Goal: Check status: Check status

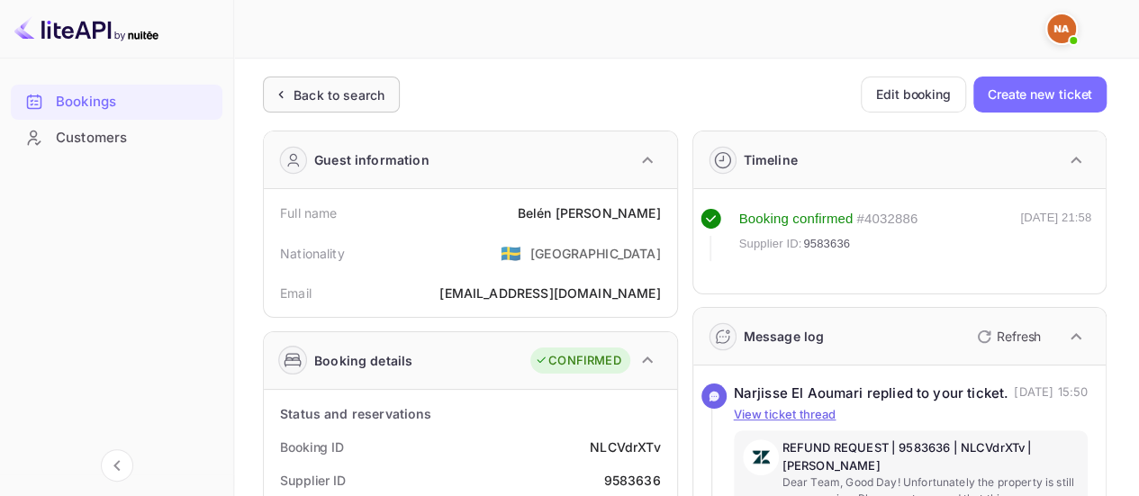
click at [314, 88] on div "Back to search" at bounding box center [339, 95] width 91 height 19
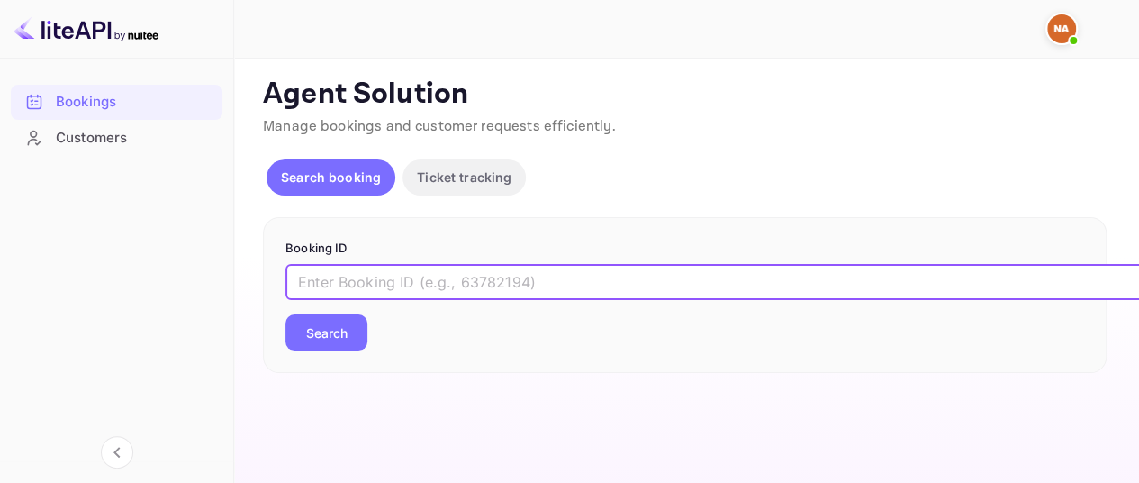
click at [431, 276] on input "text" at bounding box center [736, 282] width 901 height 36
paste input "6995822369"
click at [418, 280] on input "6995822369" at bounding box center [736, 282] width 901 height 36
paste input "9676506"
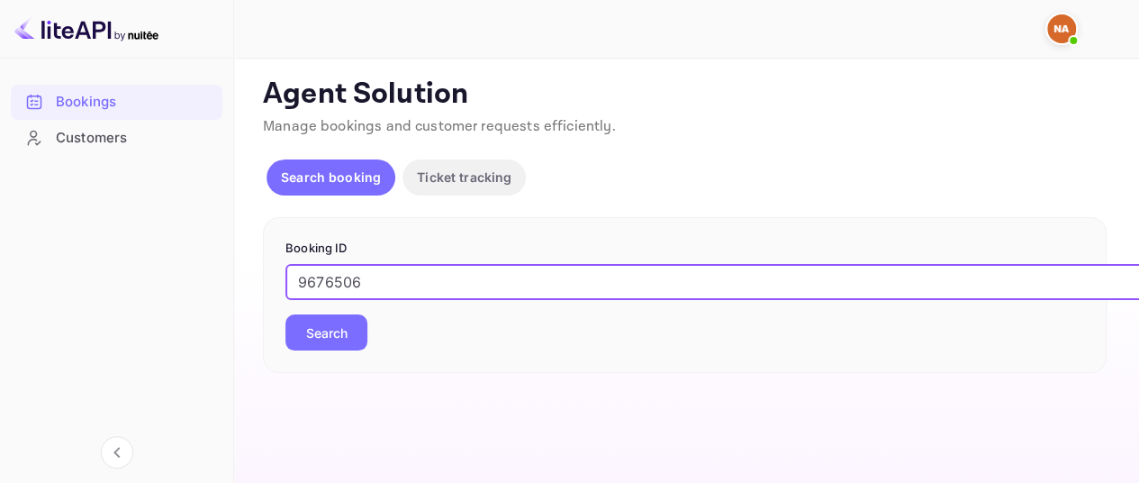
type input "9676506"
click at [286, 314] on button "Search" at bounding box center [327, 332] width 82 height 36
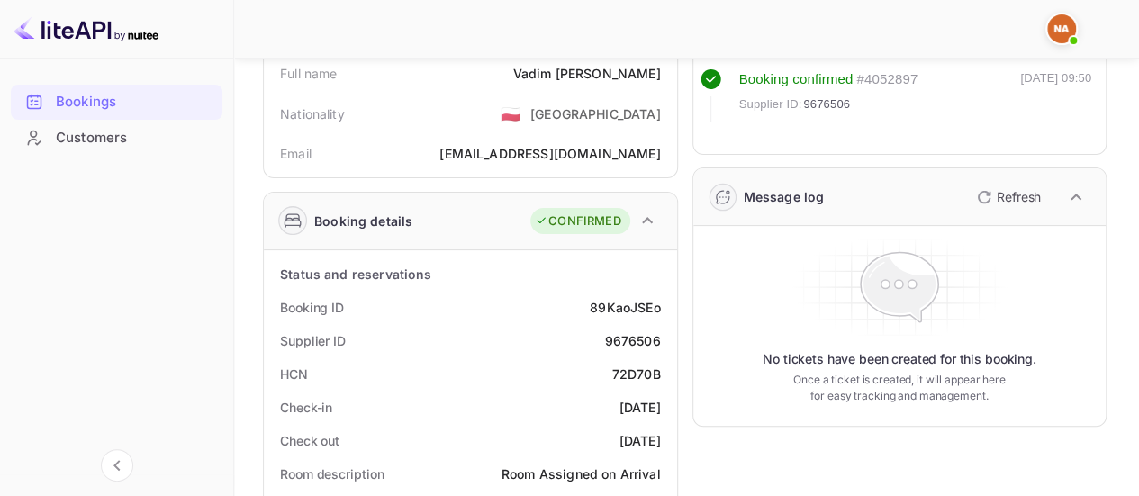
scroll to position [141, 0]
click at [997, 196] on p "Refresh" at bounding box center [1019, 195] width 44 height 19
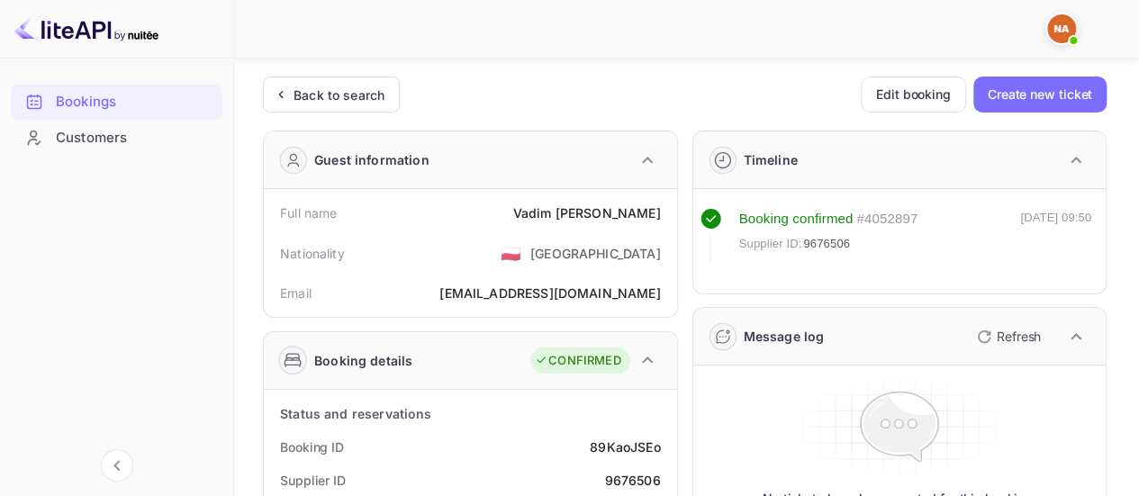
scroll to position [58, 0]
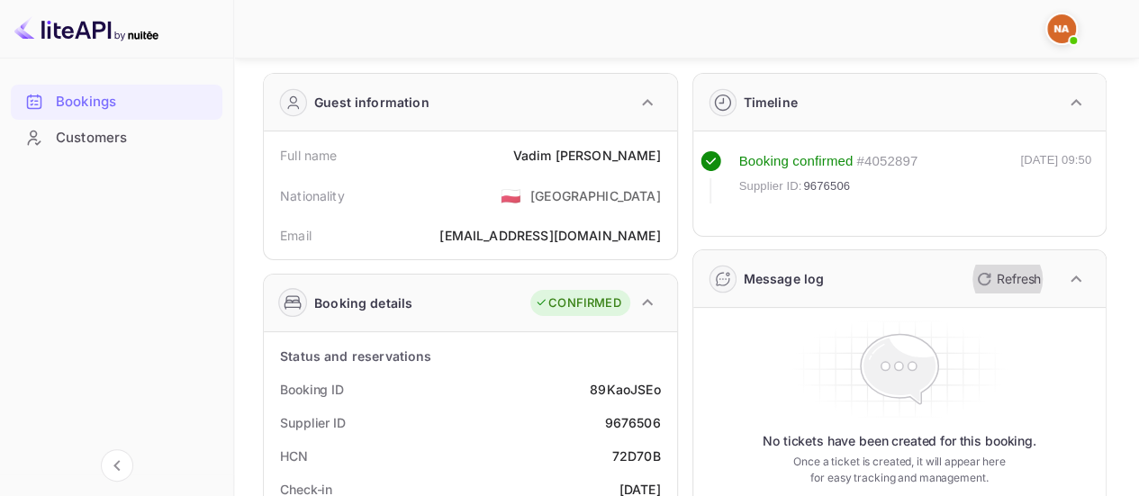
click at [1000, 275] on p "Refresh" at bounding box center [1019, 278] width 44 height 19
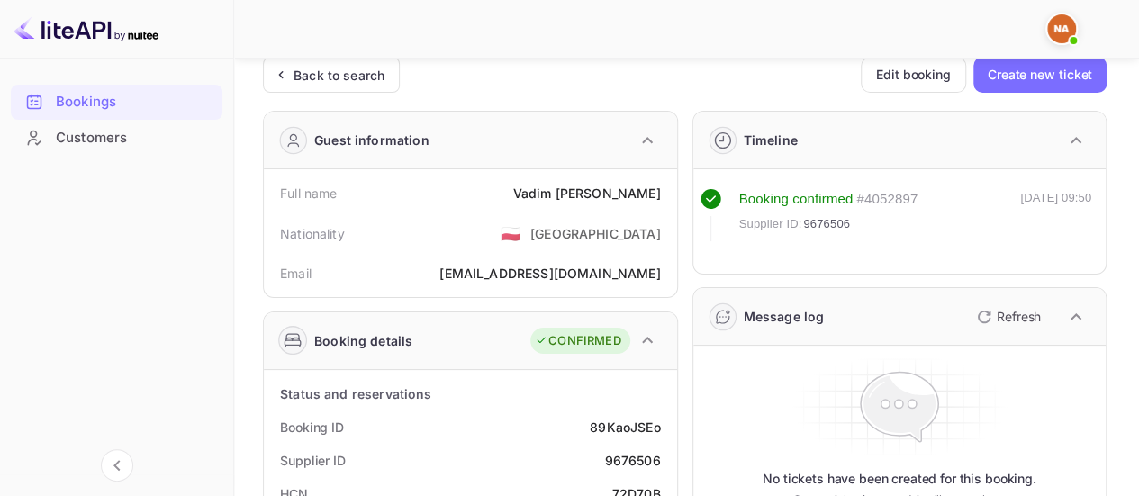
scroll to position [0, 0]
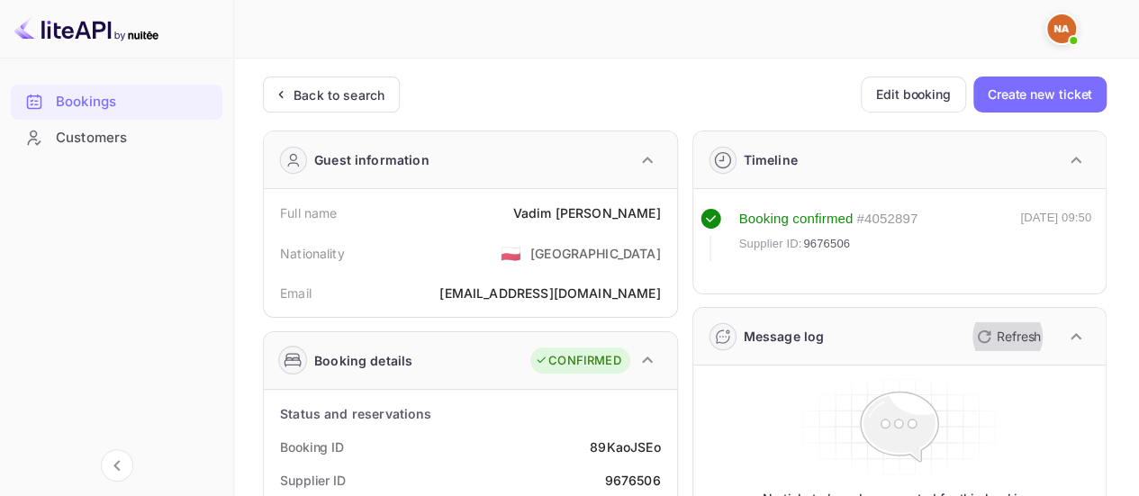
click at [991, 330] on icon "button" at bounding box center [985, 337] width 22 height 22
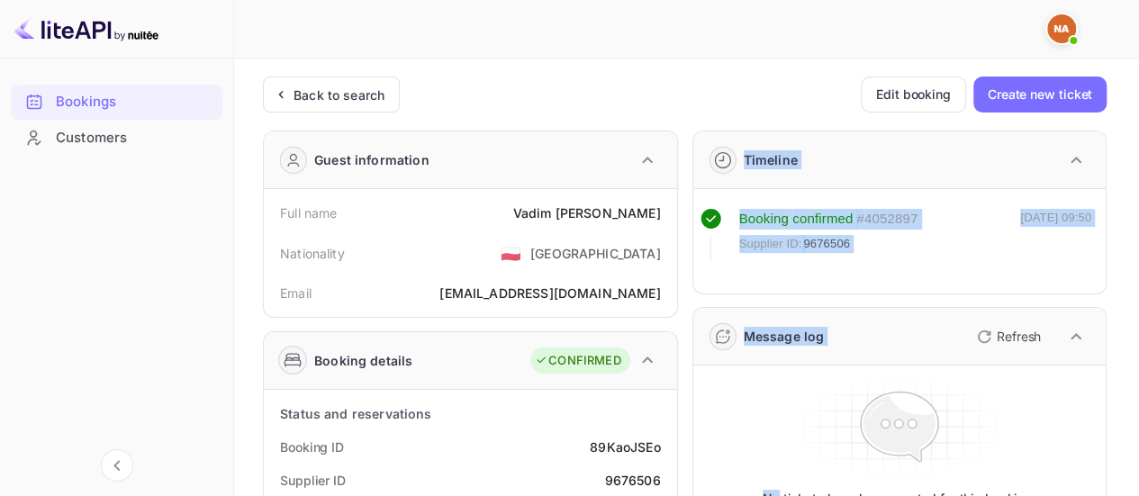
drag, startPoint x: 724, startPoint y: 122, endPoint x: 899, endPoint y: 397, distance: 325.6
click at [944, 379] on icon at bounding box center [899, 426] width 255 height 95
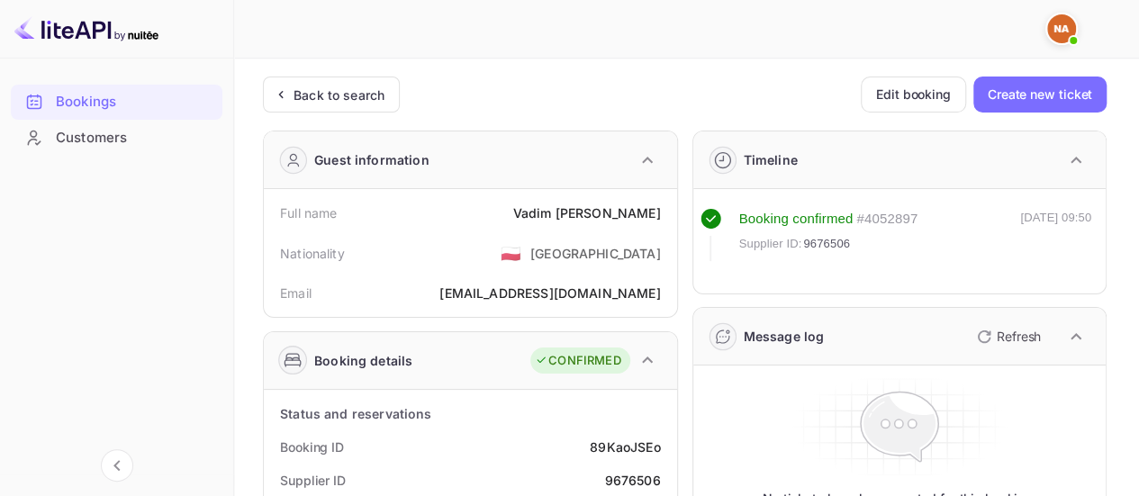
click at [1027, 368] on div "No tickets have been created for this booking. Once a ticket is created, it wil…" at bounding box center [899, 466] width 413 height 200
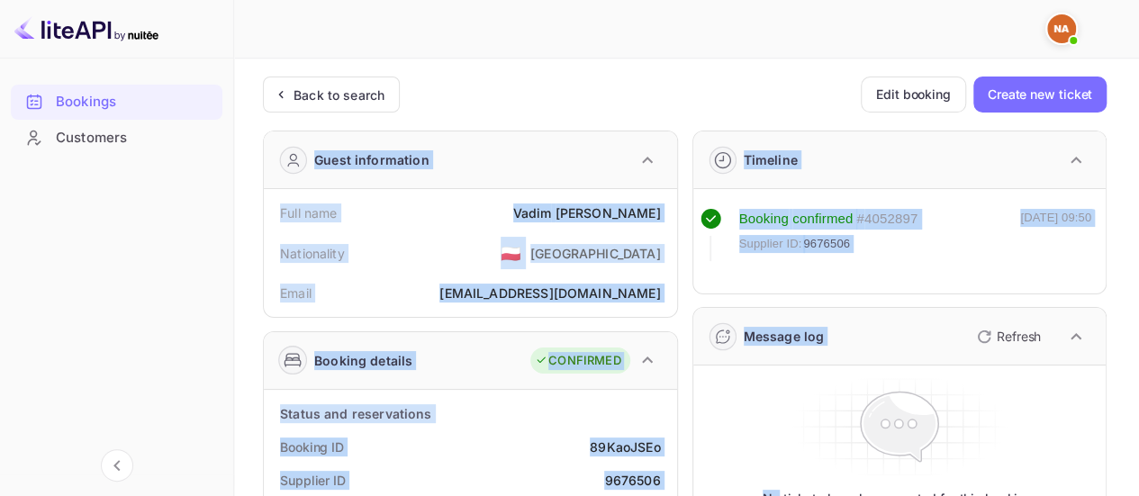
drag, startPoint x: 1027, startPoint y: 368, endPoint x: 647, endPoint y: 102, distance: 464.2
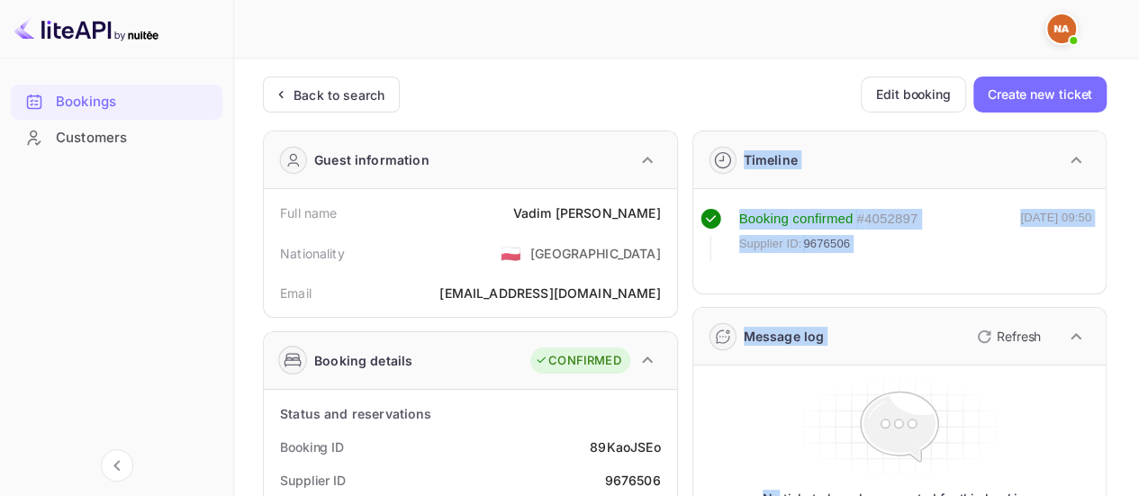
drag, startPoint x: 717, startPoint y: 122, endPoint x: 991, endPoint y: 427, distance: 410.1
click at [982, 397] on icon at bounding box center [899, 427] width 258 height 108
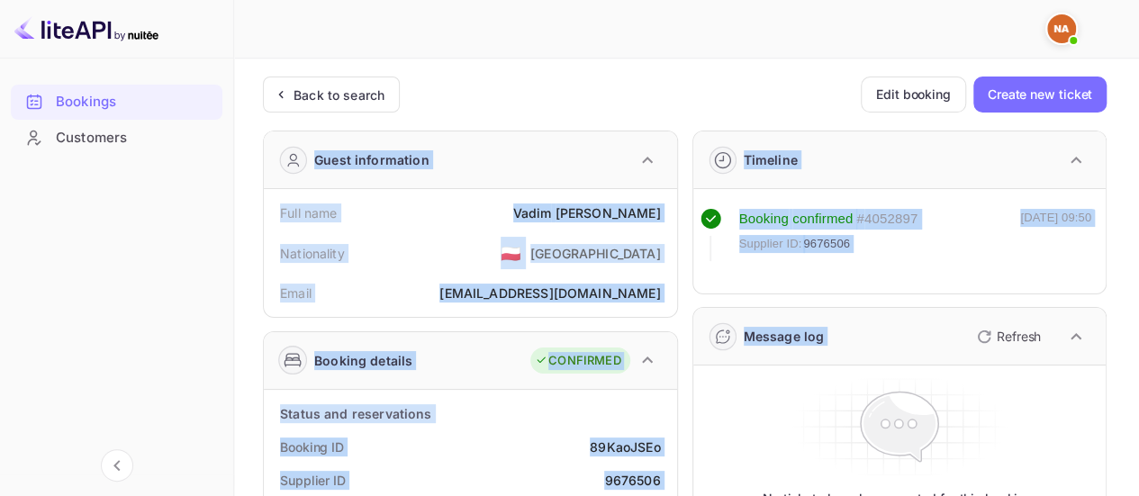
drag, startPoint x: 1031, startPoint y: 375, endPoint x: 666, endPoint y: 86, distance: 465.6
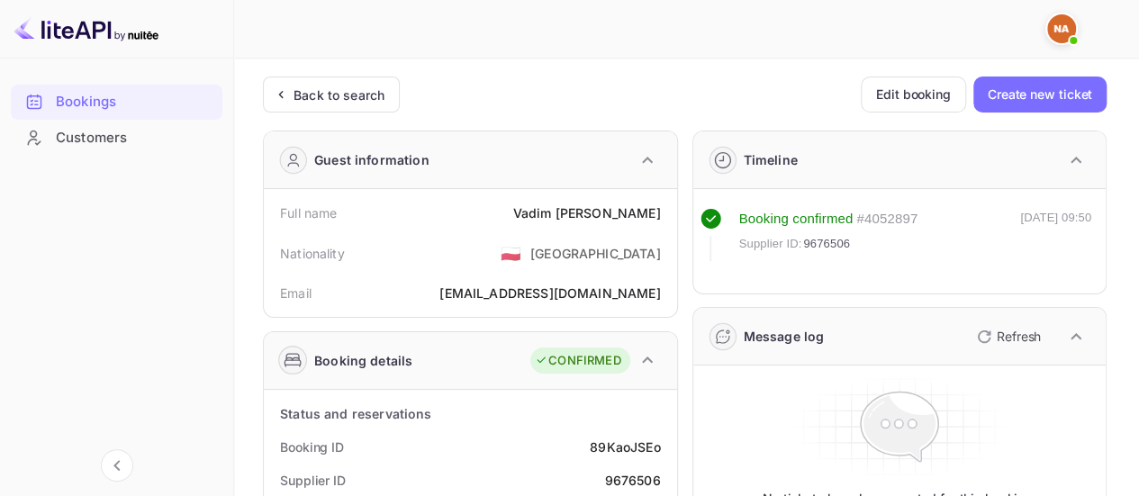
click at [675, 41] on div at bounding box center [679, 29] width 855 height 54
click at [1002, 331] on p "Refresh" at bounding box center [1019, 336] width 44 height 19
